Goal: Check status: Check status

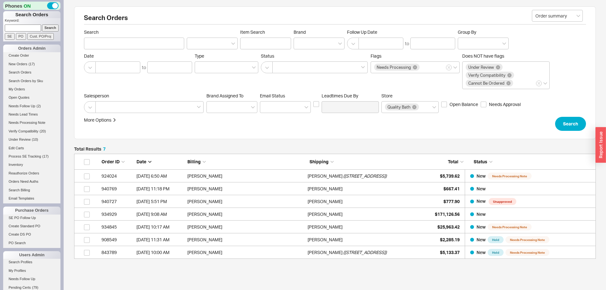
scroll to position [100, 517]
click at [28, 28] on input at bounding box center [23, 27] width 36 height 7
paste input "935723"
type input "935723"
click at [42, 24] on input "Search" at bounding box center [50, 27] width 17 height 7
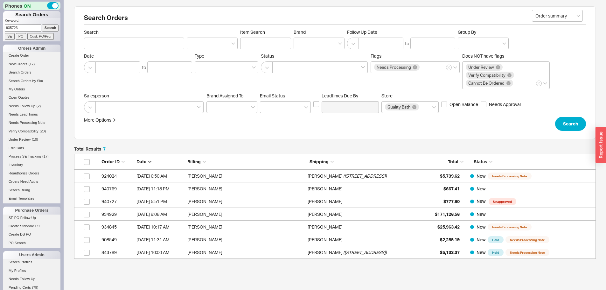
type input "935723"
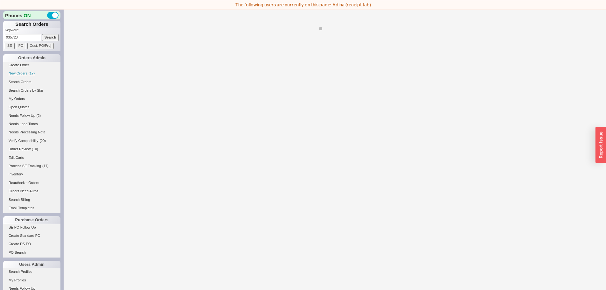
select select "*"
select select "LOW"
select select "3"
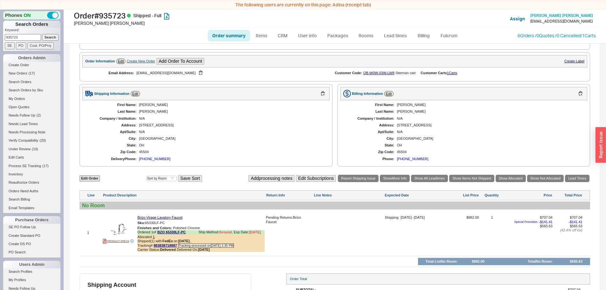
scroll to position [223, 0]
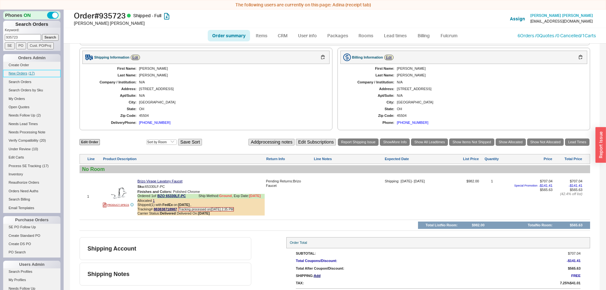
click at [24, 72] on span "New Orders" at bounding box center [18, 73] width 19 height 4
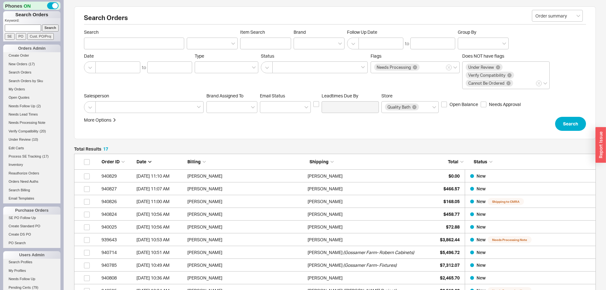
scroll to position [227, 517]
click at [17, 27] on input at bounding box center [23, 27] width 36 height 7
paste input "9083596174"
type input "9083596174"
click at [42, 24] on input "Search" at bounding box center [50, 27] width 17 height 7
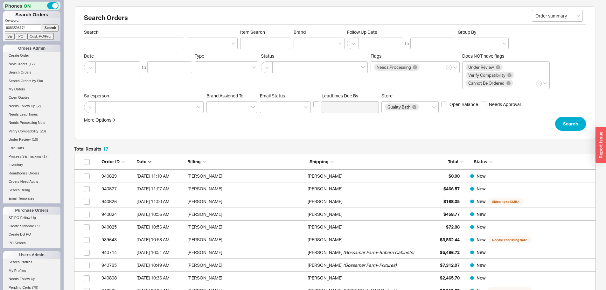
type input "9083596174"
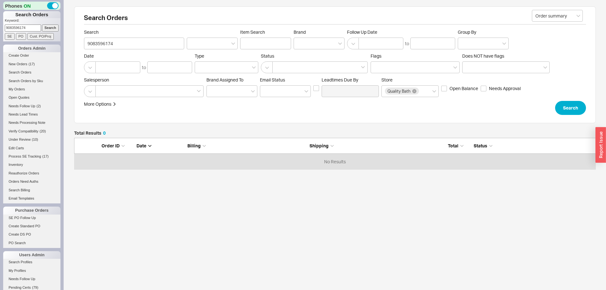
scroll to position [27, 517]
click at [30, 67] on link "New Orders ( 18 )" at bounding box center [31, 64] width 57 height 7
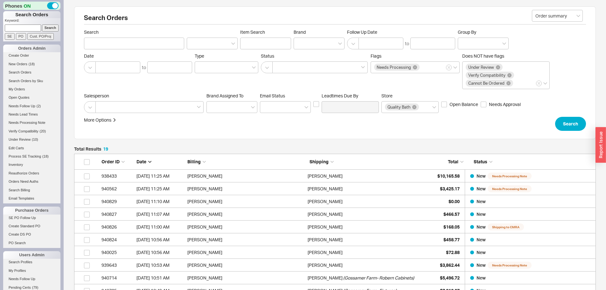
scroll to position [253, 517]
click at [27, 64] on span "New Orders" at bounding box center [18, 64] width 19 height 4
click at [36, 63] on link "New Orders ( 22 )" at bounding box center [31, 64] width 57 height 7
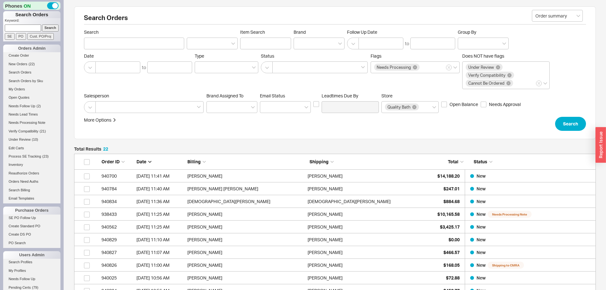
scroll to position [291, 517]
click at [32, 65] on span "( 25 )" at bounding box center [32, 64] width 6 height 4
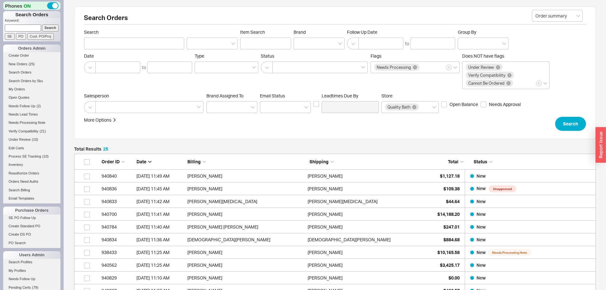
scroll to position [329, 517]
click at [31, 65] on span "( 26 )" at bounding box center [32, 64] width 6 height 4
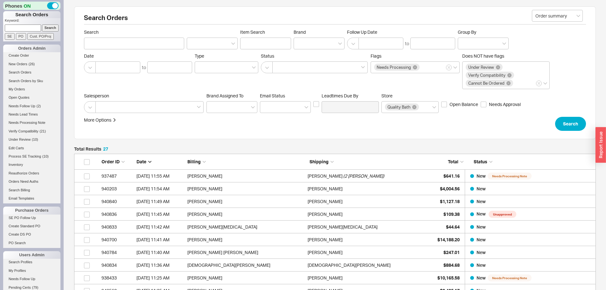
scroll to position [354, 517]
click at [20, 29] on input at bounding box center [23, 27] width 36 height 7
paste input "920880"
type input "920880"
click at [42, 24] on input "Search" at bounding box center [50, 27] width 17 height 7
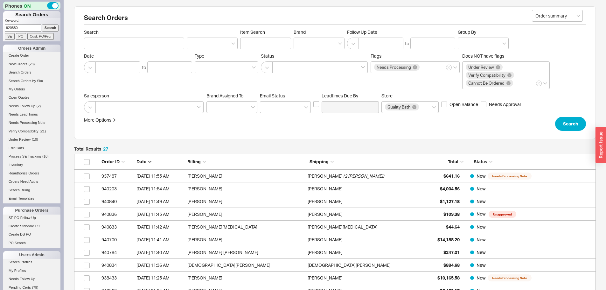
type input "920880"
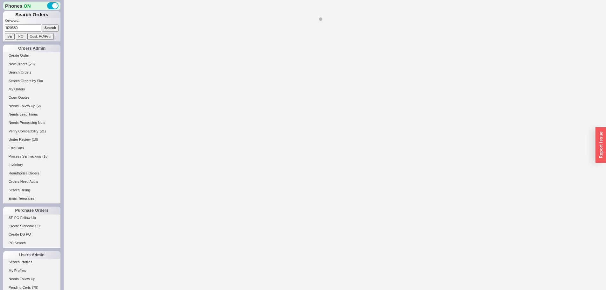
select select "*"
select select "LOW"
select select "3"
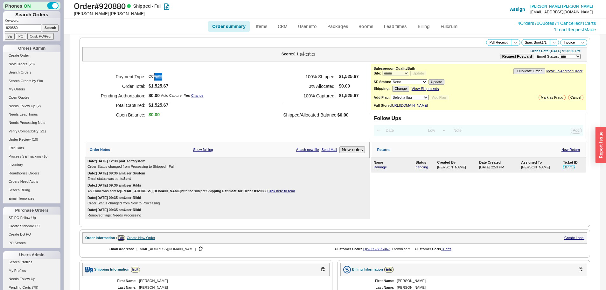
click at [565, 169] on link "187715" at bounding box center [569, 167] width 12 height 4
click at [19, 63] on span "New Orders" at bounding box center [18, 64] width 19 height 4
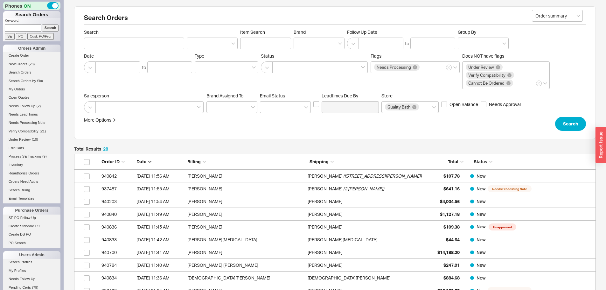
scroll to position [367, 517]
click at [30, 26] on input at bounding box center [23, 27] width 36 height 7
type input "912163"
click at [42, 24] on input "Search" at bounding box center [50, 27] width 17 height 7
type input "912163"
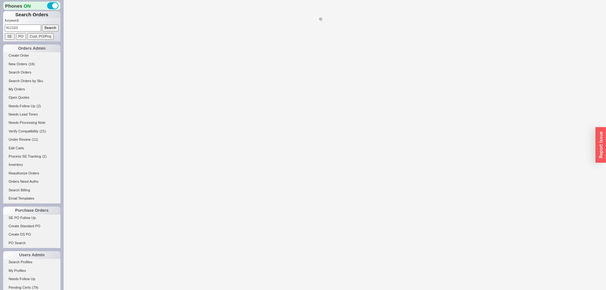
select select "*"
select select "LOW"
select select "3"
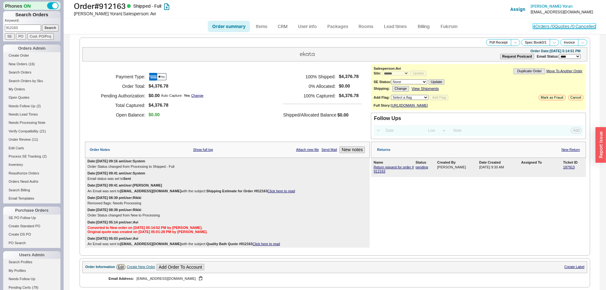
drag, startPoint x: 562, startPoint y: 27, endPoint x: 546, endPoint y: 36, distance: 18.6
click at [562, 27] on link "4 Orders / 0 Quotes / 0 Cancelled" at bounding box center [563, 26] width 63 height 5
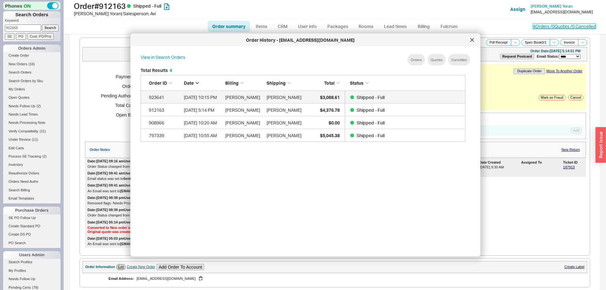
scroll to position [190, 330]
click at [474, 38] on div at bounding box center [472, 40] width 10 height 10
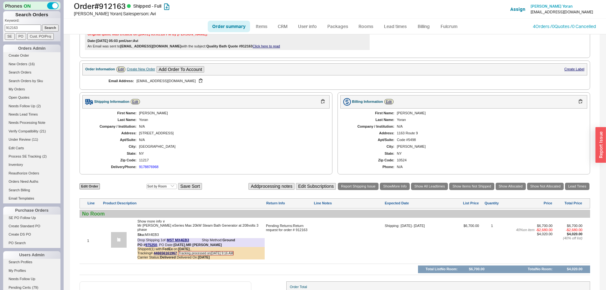
scroll to position [95, 0]
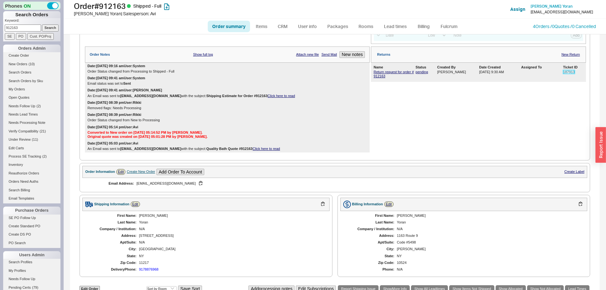
click at [564, 74] on link "187913" at bounding box center [569, 72] width 12 height 4
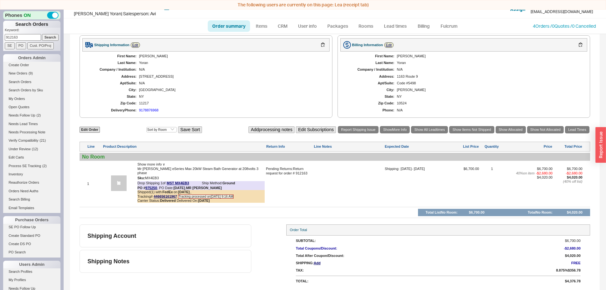
scroll to position [0, 0]
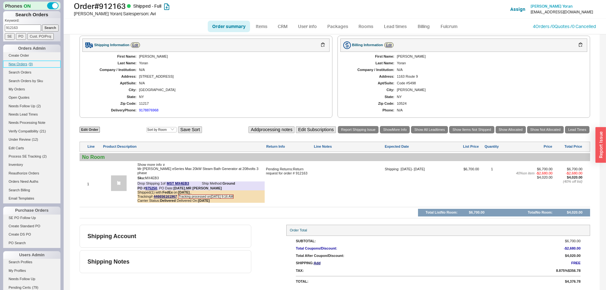
click at [25, 63] on span "New Orders" at bounding box center [18, 64] width 19 height 4
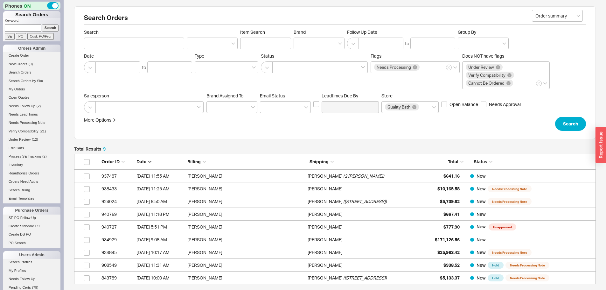
scroll to position [126, 517]
click at [31, 25] on input at bounding box center [23, 27] width 36 height 7
type input "933950"
click at [42, 24] on input "Search" at bounding box center [50, 27] width 17 height 7
type input "933950"
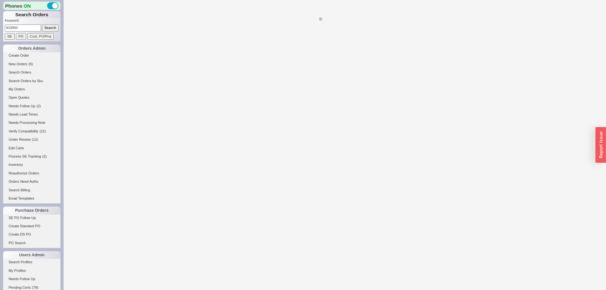
select select "*"
select select "LOW"
select select "3"
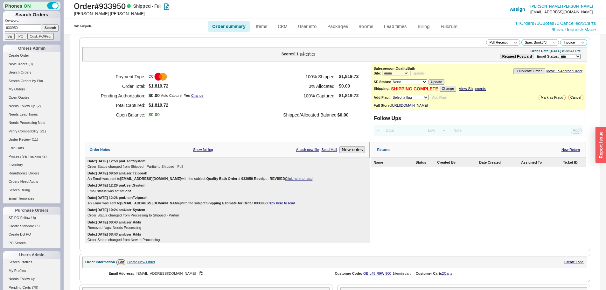
click at [575, 153] on div "Returns New Return" at bounding box center [478, 149] width 215 height 16
click at [571, 152] on link "New Return" at bounding box center [570, 149] width 18 height 4
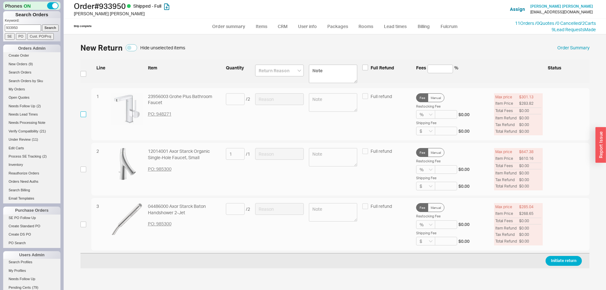
click at [83, 116] on input "checkbox" at bounding box center [83, 114] width 6 height 6
checkbox input "true"
click at [239, 101] on input at bounding box center [235, 99] width 19 height 12
type input "1"
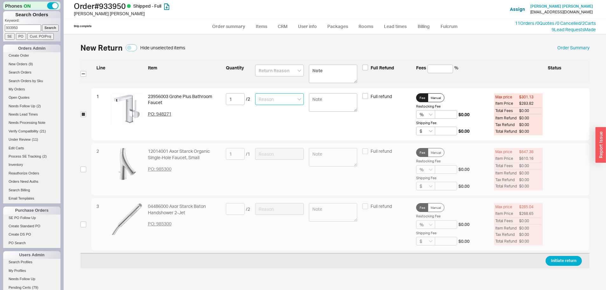
click at [262, 100] on input at bounding box center [279, 99] width 49 height 12
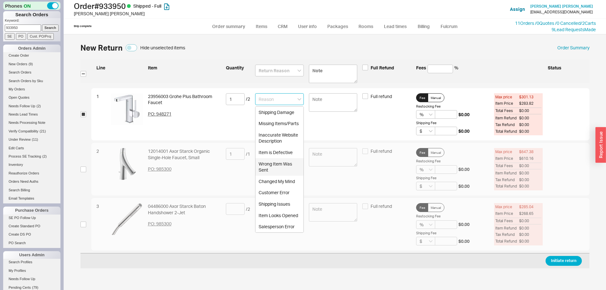
click at [281, 151] on div "Item is Defective" at bounding box center [279, 152] width 48 height 11
type input "Item is Defective"
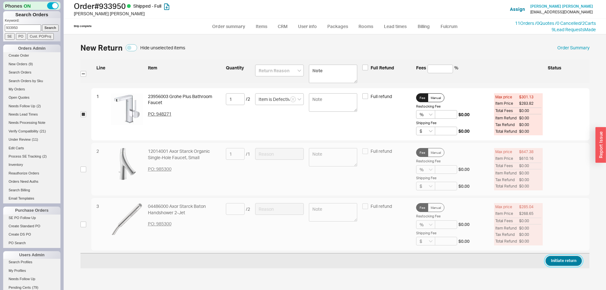
click at [565, 259] on button "Initiate return" at bounding box center [563, 261] width 36 height 10
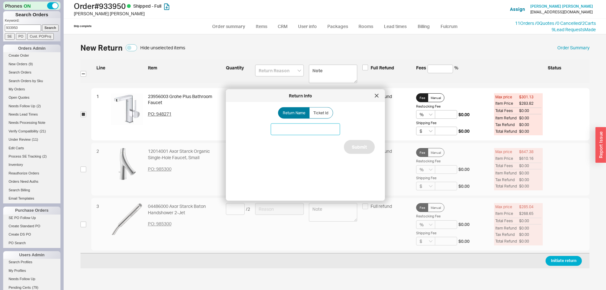
click at [299, 134] on input at bounding box center [305, 129] width 69 height 12
type input "Grohe issue"
click at [359, 142] on button "Submit" at bounding box center [359, 147] width 31 height 14
select select "*"
select select "LOW"
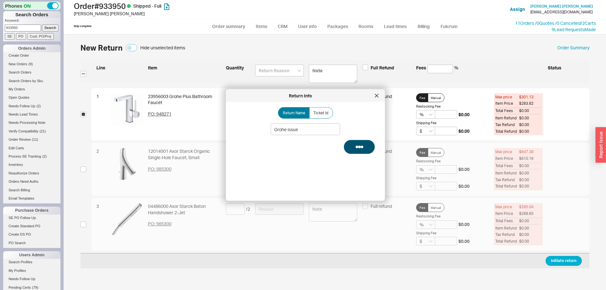
select select "3"
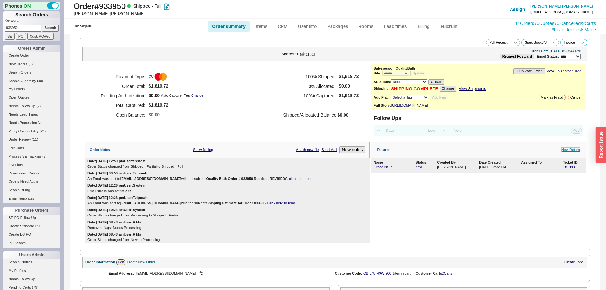
click at [570, 152] on link "New Return" at bounding box center [570, 149] width 18 height 4
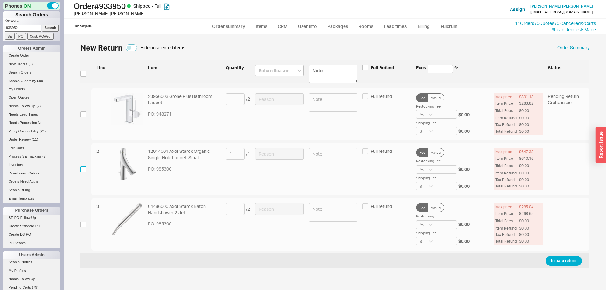
drag, startPoint x: 83, startPoint y: 171, endPoint x: 118, endPoint y: 165, distance: 35.4
click at [82, 171] on input "checkbox" at bounding box center [83, 169] width 6 height 6
checkbox input "true"
click at [283, 155] on input at bounding box center [279, 154] width 49 height 12
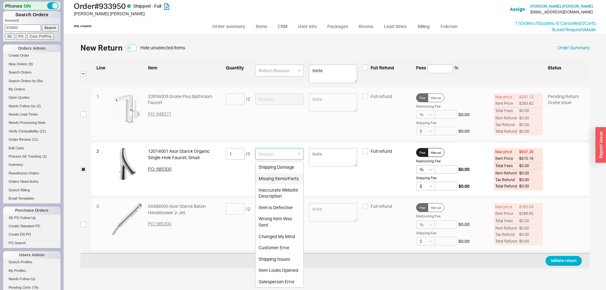
click at [285, 181] on div "Missing Items/Parts" at bounding box center [279, 178] width 48 height 11
type input "Missing Items/Parts"
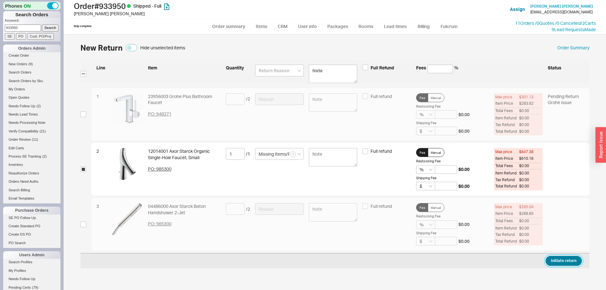
click at [570, 258] on button "Initiate return" at bounding box center [563, 261] width 36 height 10
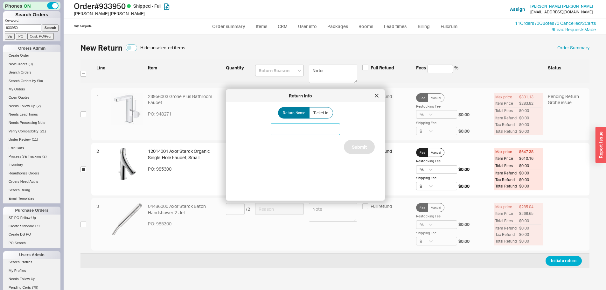
click at [295, 128] on input at bounding box center [305, 129] width 69 height 12
type input "Axor missing part"
click at [356, 146] on button "Submit" at bounding box center [359, 147] width 31 height 14
select select "*"
select select "LOW"
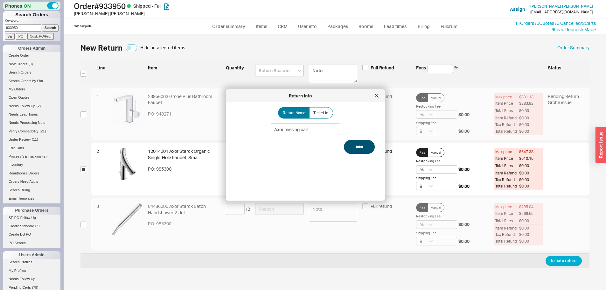
select select "3"
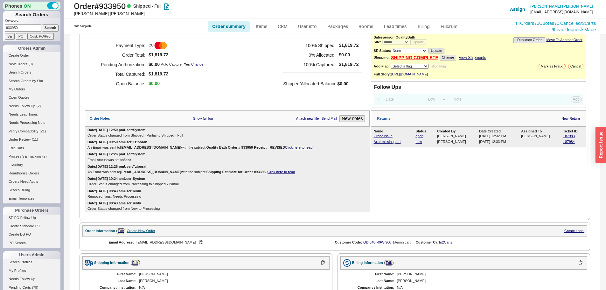
scroll to position [95, 0]
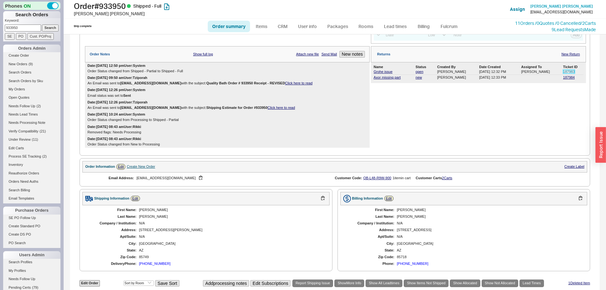
click at [566, 73] on link "187983" at bounding box center [569, 72] width 12 height 4
click at [563, 79] on link "187984" at bounding box center [569, 77] width 12 height 4
click at [27, 63] on span "New Orders" at bounding box center [18, 64] width 19 height 4
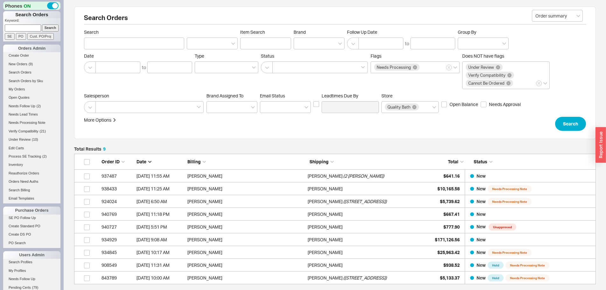
scroll to position [126, 517]
click at [24, 66] on link "New Orders ( 11 )" at bounding box center [31, 64] width 57 height 7
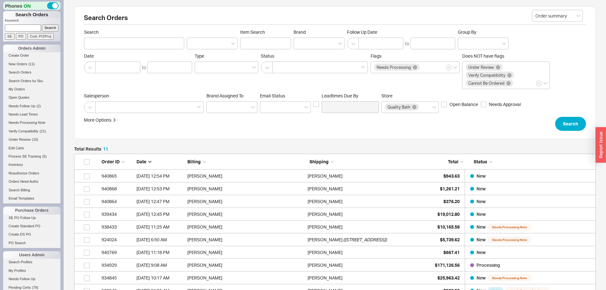
scroll to position [151, 517]
click at [30, 64] on span "( 8 )" at bounding box center [31, 64] width 4 height 4
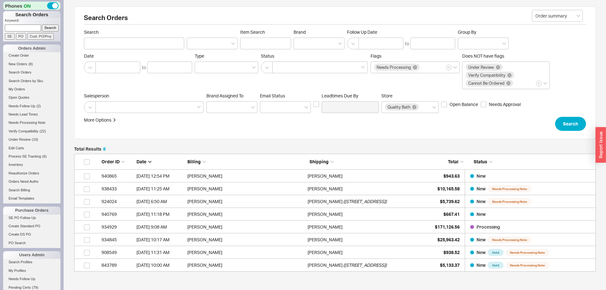
scroll to position [113, 517]
click at [32, 64] on span "( 8 )" at bounding box center [31, 64] width 4 height 4
click at [29, 64] on span "( 8 )" at bounding box center [31, 64] width 4 height 4
click at [21, 63] on span "New Orders" at bounding box center [18, 64] width 19 height 4
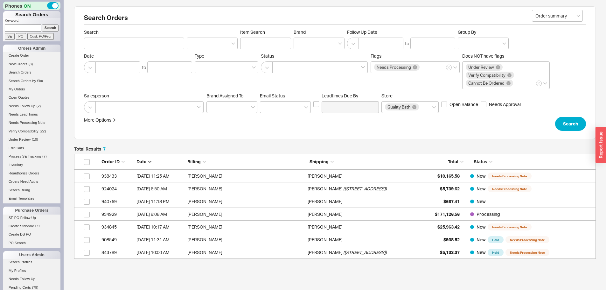
scroll to position [100, 517]
click at [31, 30] on input at bounding box center [23, 27] width 36 height 7
paste input "933950"
type input "933950"
click at [42, 24] on input "Search" at bounding box center [50, 27] width 17 height 7
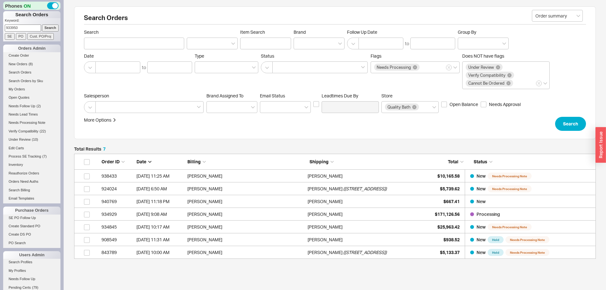
select select "*"
select select "LOW"
select select "3"
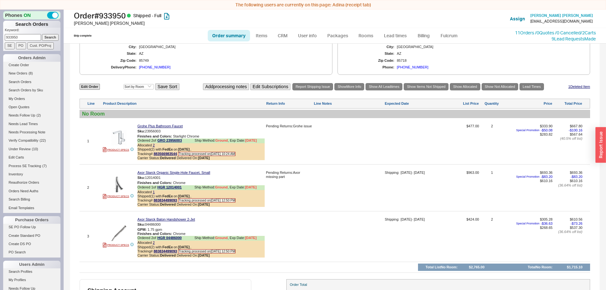
scroll to position [350, 0]
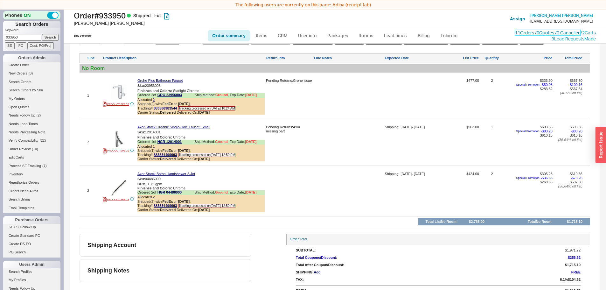
click at [515, 35] on link "11 Orders / 0 Quotes / 0 Cancelled" at bounding box center [547, 32] width 65 height 5
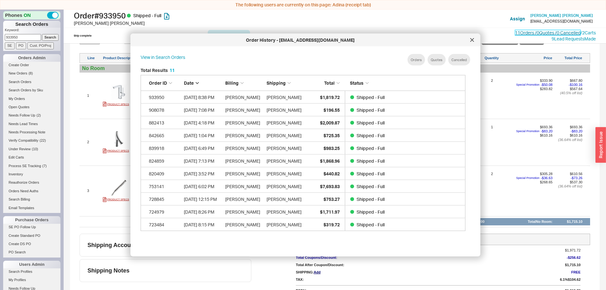
scroll to position [190, 330]
click at [470, 37] on div at bounding box center [472, 40] width 10 height 10
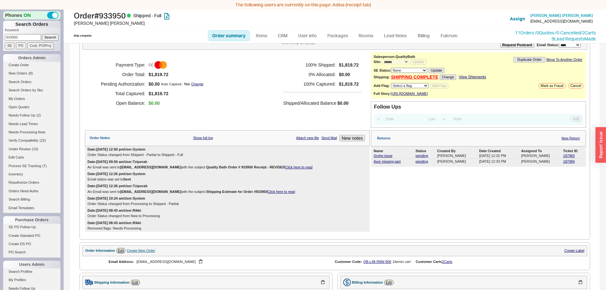
scroll to position [0, 0]
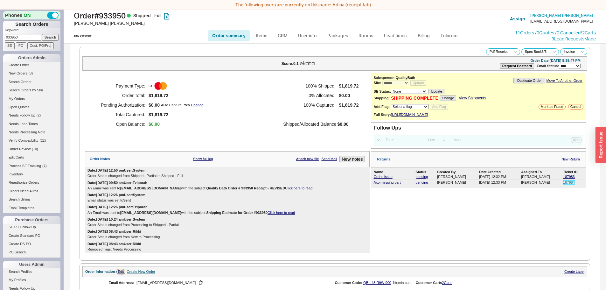
drag, startPoint x: 568, startPoint y: 188, endPoint x: 563, endPoint y: 186, distance: 4.7
click at [568, 184] on link "187984" at bounding box center [569, 182] width 12 height 4
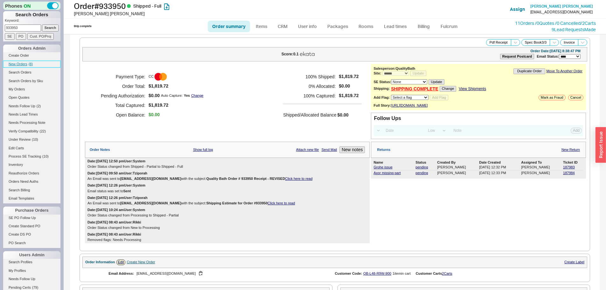
click at [30, 61] on link "New Orders ( 8 )" at bounding box center [31, 64] width 57 height 7
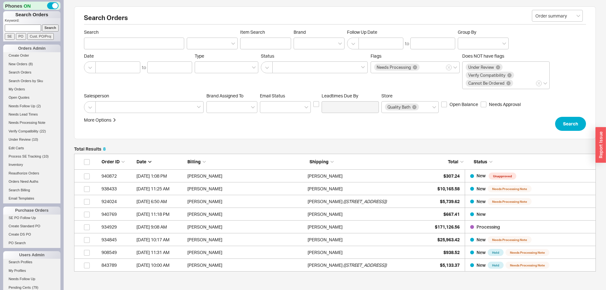
scroll to position [113, 517]
click at [22, 65] on span "New Orders" at bounding box center [18, 64] width 19 height 4
drag, startPoint x: 20, startPoint y: 68, endPoint x: 27, endPoint y: 59, distance: 11.4
click at [20, 68] on li "New Orders ( 7 )" at bounding box center [31, 65] width 57 height 8
click at [26, 63] on span "New Orders" at bounding box center [18, 64] width 19 height 4
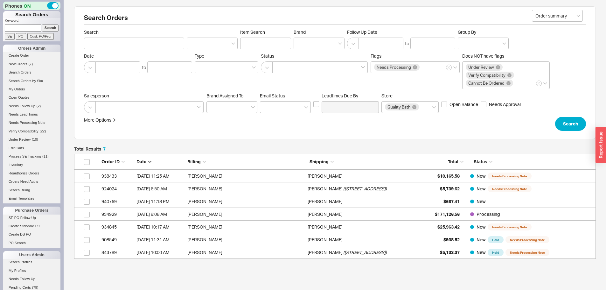
scroll to position [100, 517]
click at [21, 65] on span "New Orders" at bounding box center [18, 64] width 19 height 4
click at [31, 27] on input at bounding box center [23, 27] width 36 height 7
paste input "985653"
type input "985653"
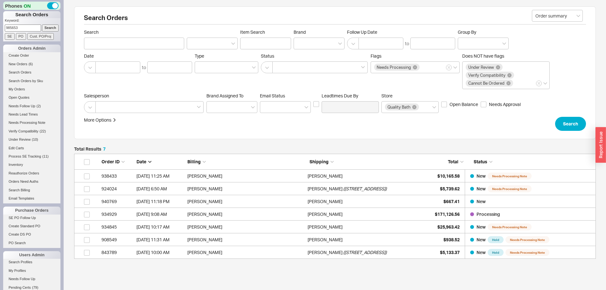
click at [20, 35] on input "PO" at bounding box center [21, 36] width 10 height 7
type input "985653"
type input "PO Number"
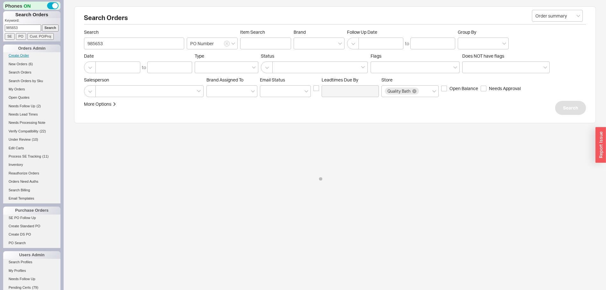
select select "*"
select select "LOW"
select select "3"
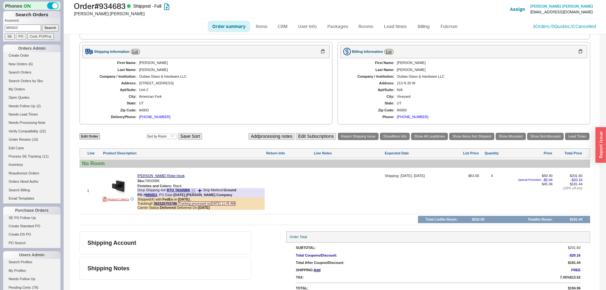
scroll to position [254, 0]
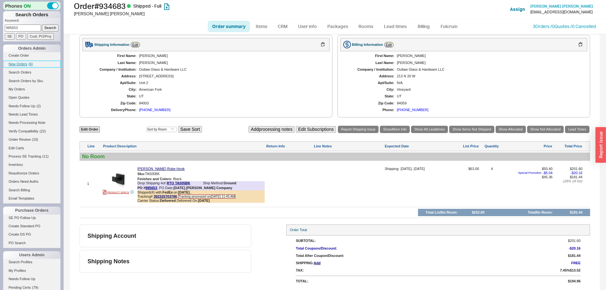
click at [32, 64] on span "( 6 )" at bounding box center [31, 64] width 4 height 4
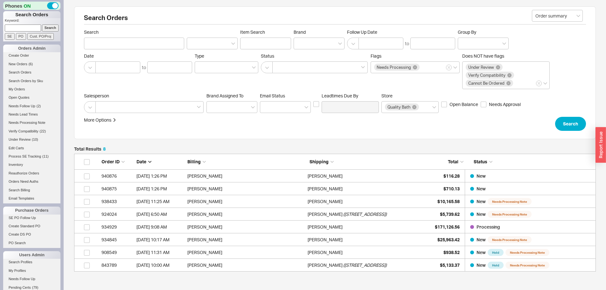
scroll to position [113, 517]
click at [30, 28] on input at bounding box center [23, 27] width 36 height 7
type input "931221"
click at [42, 24] on input "Search" at bounding box center [50, 27] width 17 height 7
type input "931221"
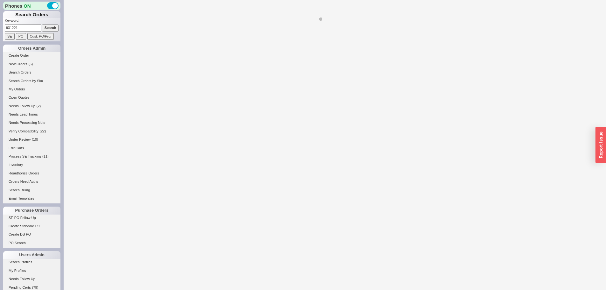
select select "*"
select select "LOW"
select select "3"
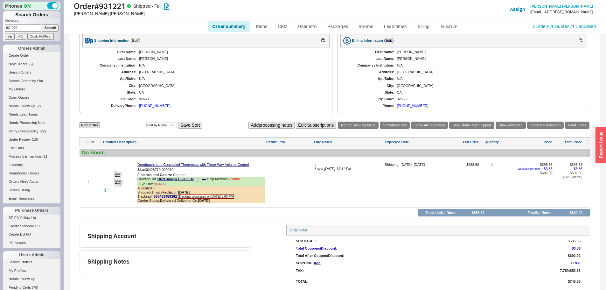
scroll to position [234, 0]
click at [25, 65] on span "New Orders" at bounding box center [18, 64] width 19 height 4
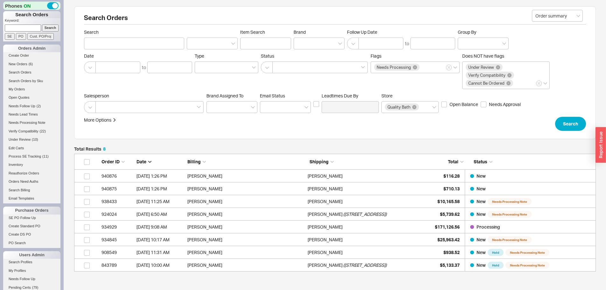
scroll to position [113, 517]
click at [23, 64] on span "New Orders" at bounding box center [18, 64] width 19 height 4
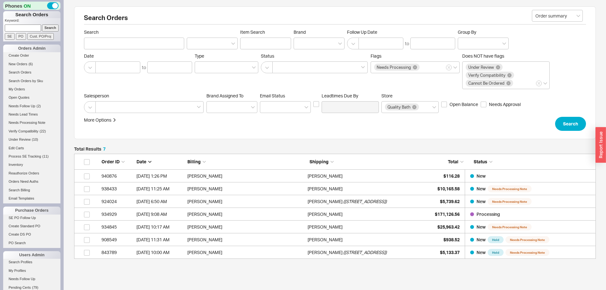
scroll to position [100, 517]
click at [33, 24] on p "Keyword:" at bounding box center [33, 21] width 56 height 6
click at [29, 31] on input at bounding box center [23, 27] width 36 height 7
paste input "832317"
type input "832317"
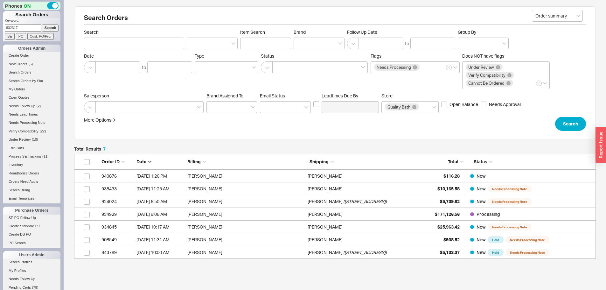
click at [42, 24] on input "Search" at bounding box center [50, 27] width 17 height 7
type input "832317"
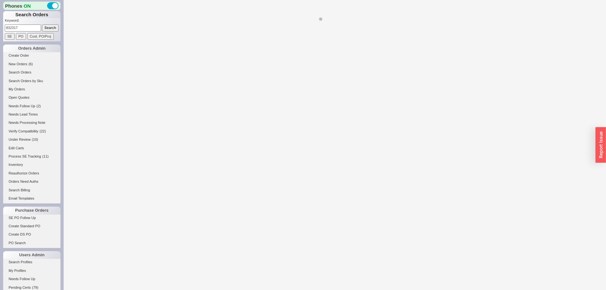
select select "**"
select select "*"
select select "LOW"
select select "2"
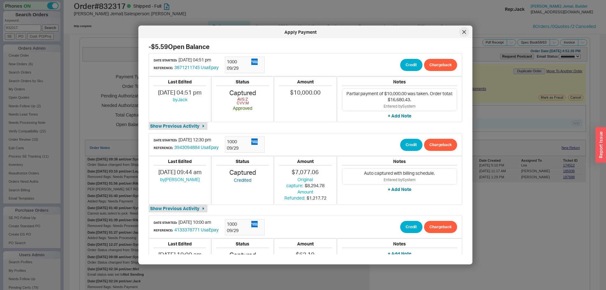
click at [462, 33] on icon at bounding box center [464, 32] width 4 height 4
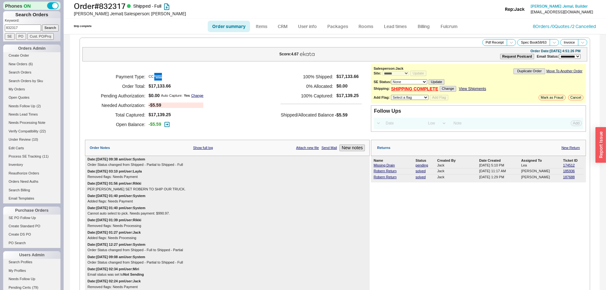
click at [30, 28] on input "832317" at bounding box center [23, 27] width 36 height 7
paste input "910944"
type input "910944"
click at [42, 24] on input "Search" at bounding box center [50, 27] width 17 height 7
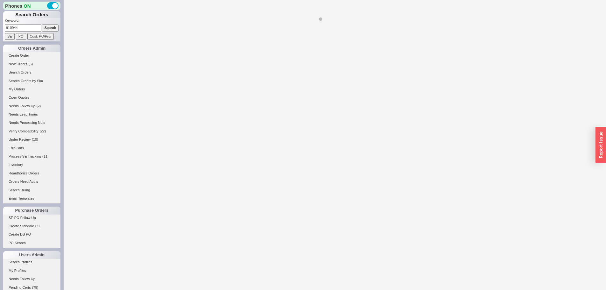
select select "*"
select select "LOW"
select select "3"
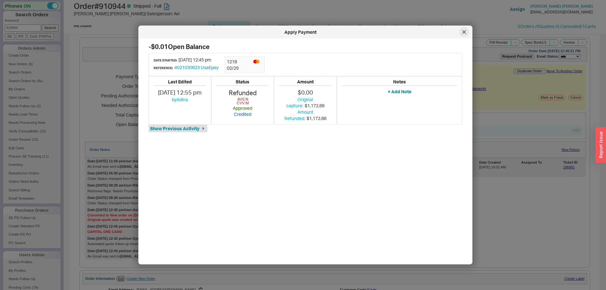
click at [464, 32] on icon at bounding box center [463, 31] width 3 height 3
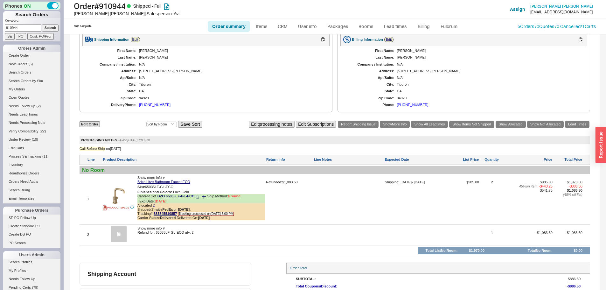
scroll to position [312, 0]
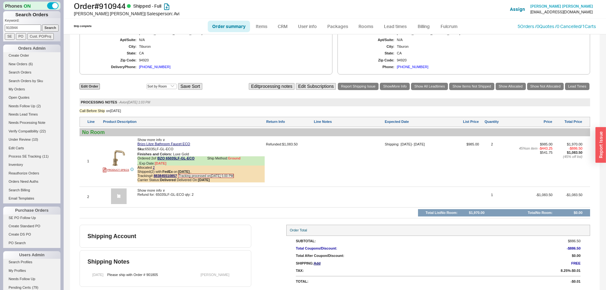
click at [19, 27] on input "910944" at bounding box center [23, 27] width 36 height 7
paste input "30896"
type input "930896"
click at [42, 24] on input "Search" at bounding box center [50, 27] width 17 height 7
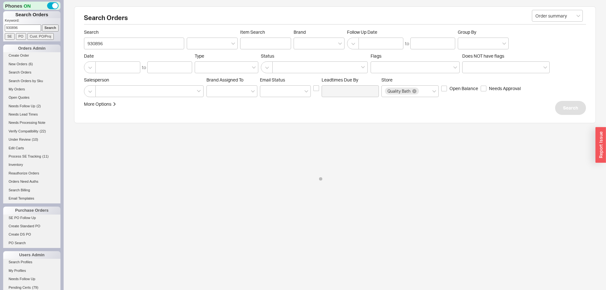
select select "*"
select select "LOW"
select select "3"
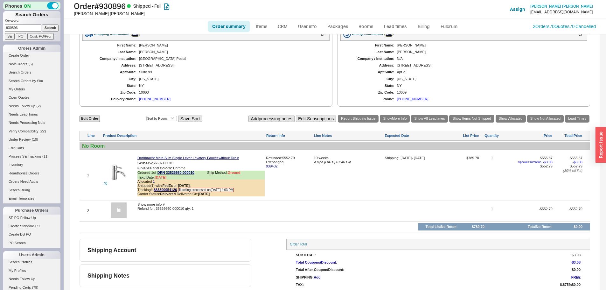
scroll to position [291, 0]
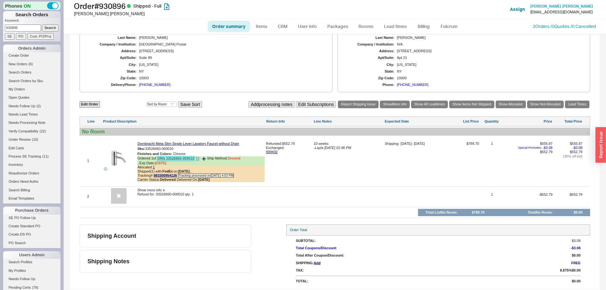
click at [166, 159] on link "DRN 33526660-000010" at bounding box center [175, 158] width 37 height 5
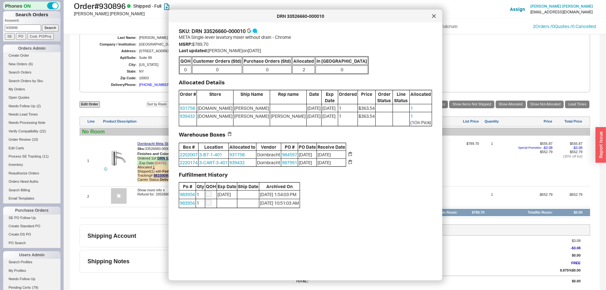
click at [433, 19] on div at bounding box center [433, 16] width 10 height 10
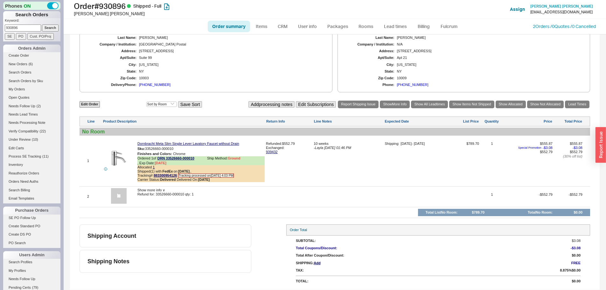
click at [24, 30] on input "930896" at bounding box center [23, 27] width 36 height 7
paste input "6305"
type input "936305"
click at [42, 24] on input "Search" at bounding box center [50, 27] width 17 height 7
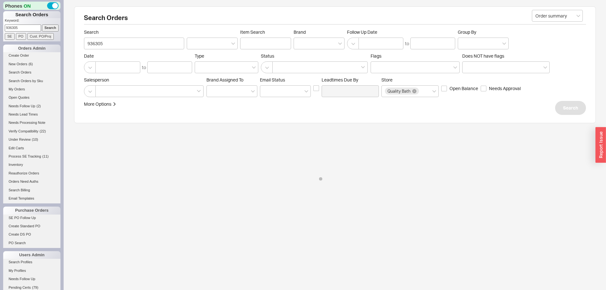
select select "*"
select select "LOW"
select select "3"
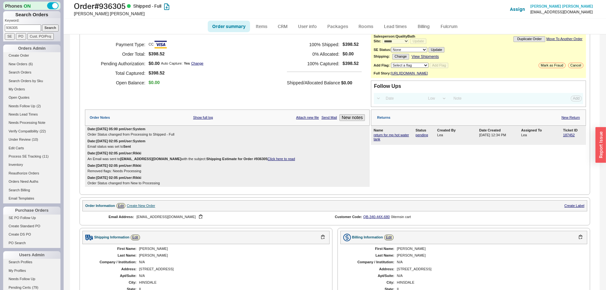
scroll to position [32, 0]
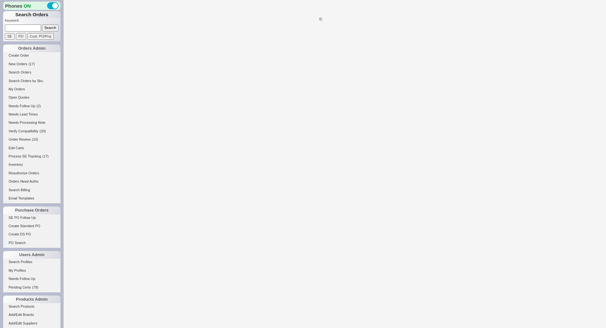
select select "*"
select select "LOW"
select select "3"
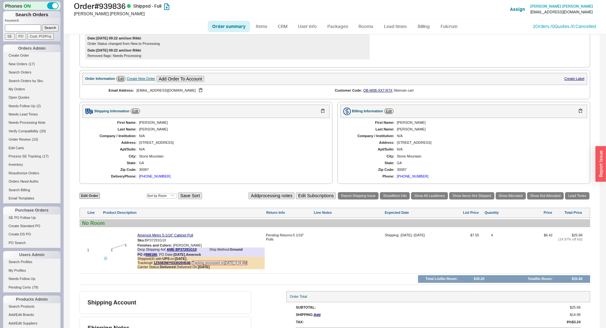
scroll to position [178, 0]
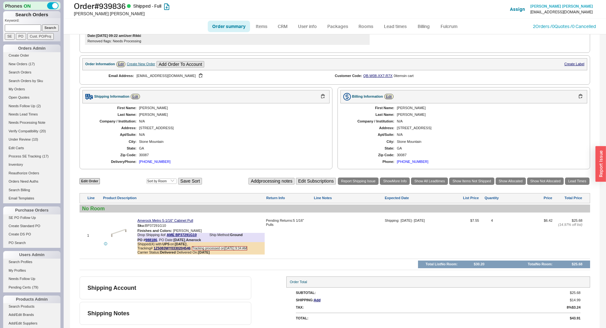
click at [540, 29] on div "2 Orders / 0 Quotes / 0 Cancelled" at bounding box center [563, 26] width 63 height 6
click at [578, 28] on link "2 Orders / 0 Quotes / 0 Cancelled" at bounding box center [563, 26] width 63 height 5
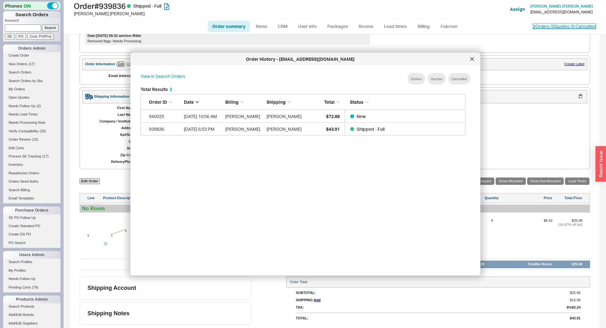
scroll to position [190, 330]
click at [474, 59] on div at bounding box center [472, 59] width 10 height 10
